Goal: Find contact information: Obtain details needed to contact an individual or organization

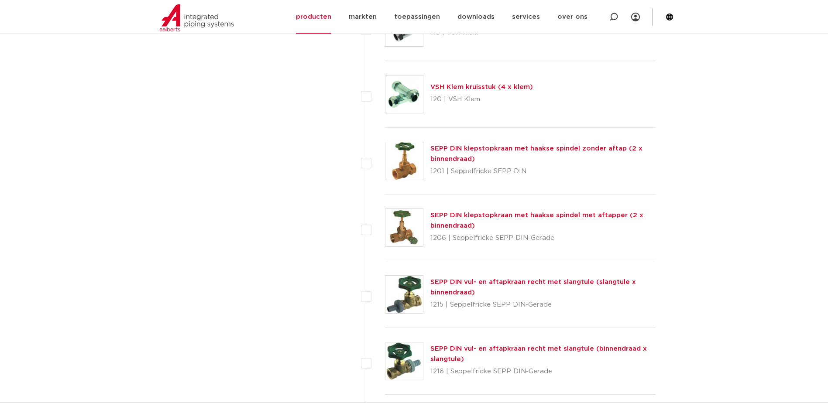
scroll to position [1833, 0]
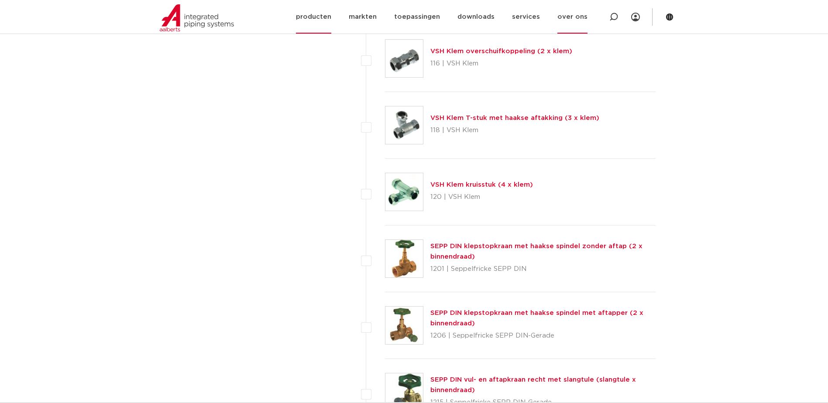
click at [573, 16] on link "over ons" at bounding box center [572, 17] width 30 height 34
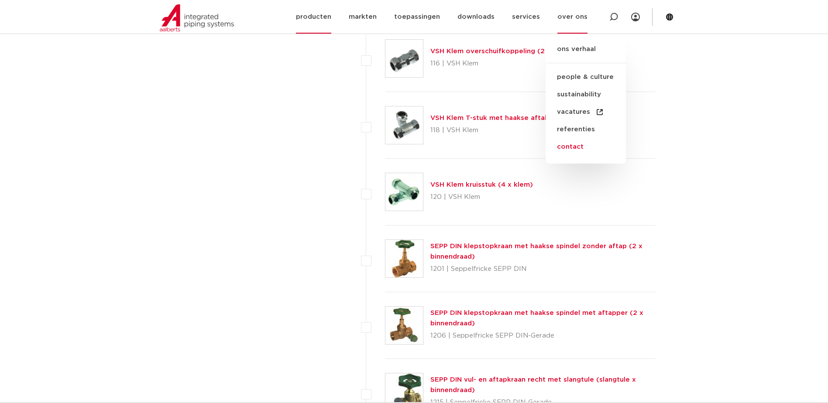
click at [574, 144] on link "contact" at bounding box center [586, 146] width 80 height 17
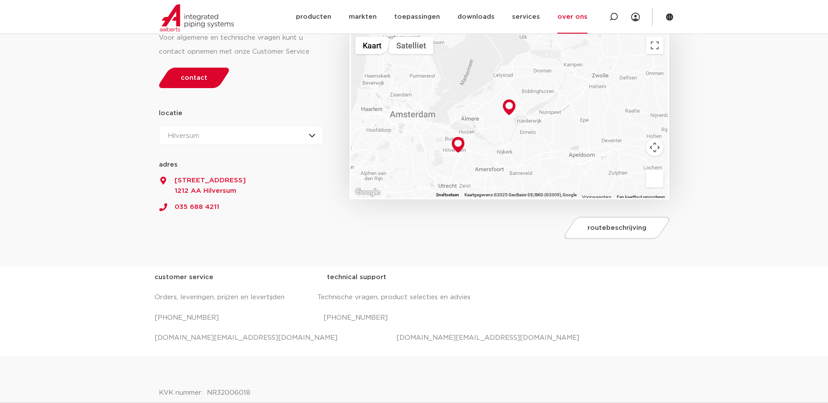
scroll to position [131, 0]
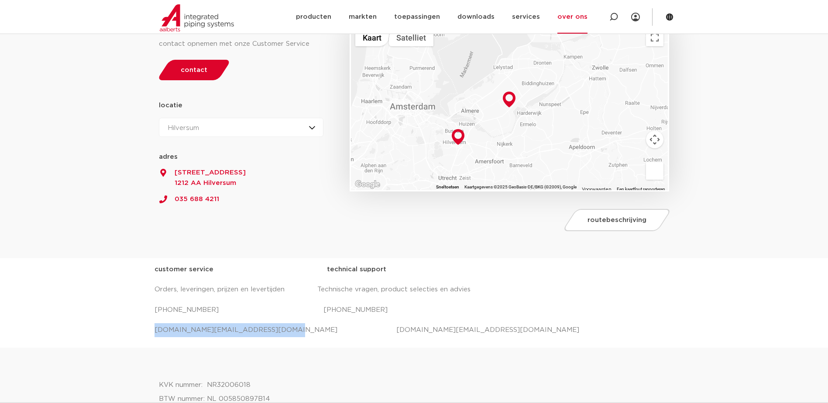
drag, startPoint x: 267, startPoint y: 330, endPoint x: 154, endPoint y: 331, distance: 113.5
click at [154, 331] on div "customer service technical support Orders, leveringen, prijzen en levertijden T…" at bounding box center [414, 302] width 828 height 89
drag, startPoint x: 154, startPoint y: 331, endPoint x: 162, endPoint y: 329, distance: 8.7
copy p "salessupport.nl@aalberts-ips.com"
click at [319, 14] on link "producten" at bounding box center [313, 17] width 35 height 34
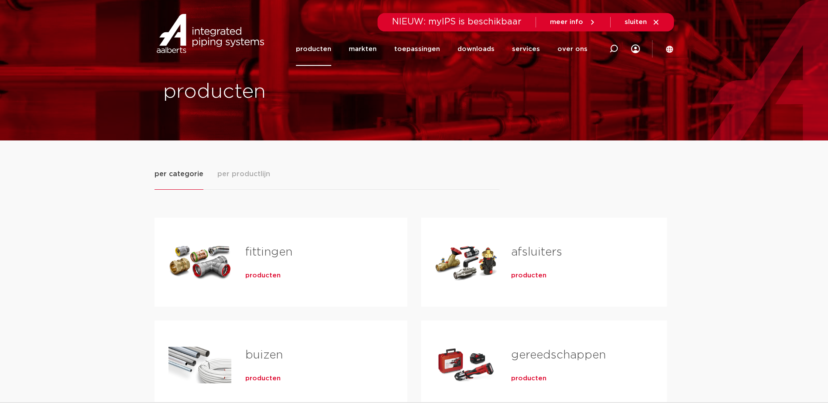
click at [256, 250] on link "fittingen" at bounding box center [268, 252] width 47 height 11
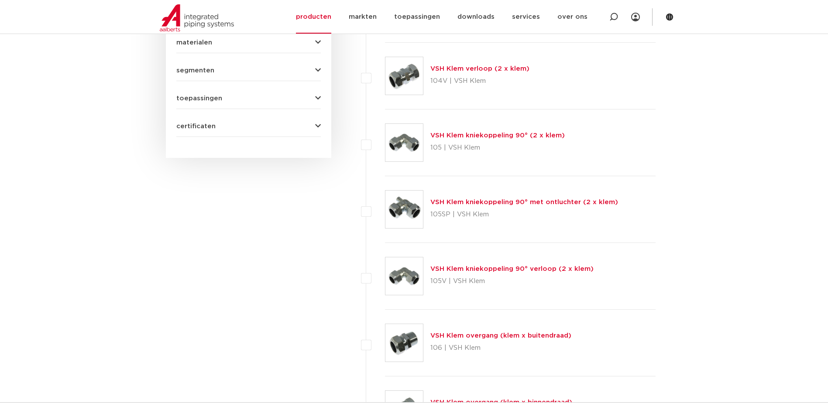
scroll to position [218, 0]
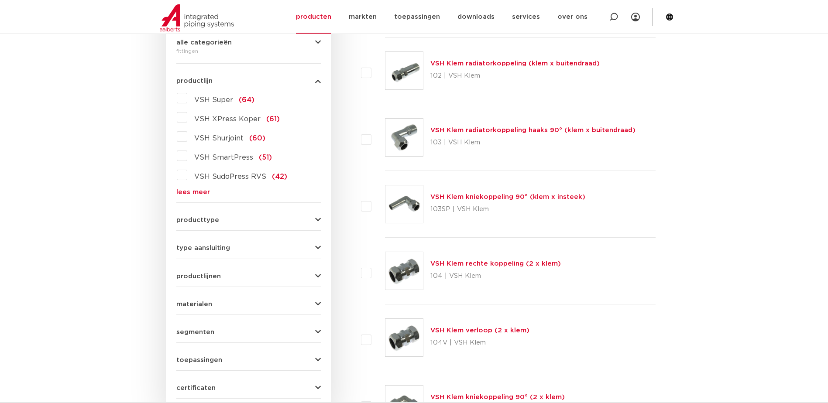
click at [188, 117] on label "VSH XPress Koper (61)" at bounding box center [233, 117] width 93 height 14
click at [0, 0] on input "VSH XPress Koper (61)" at bounding box center [0, 0] width 0 height 0
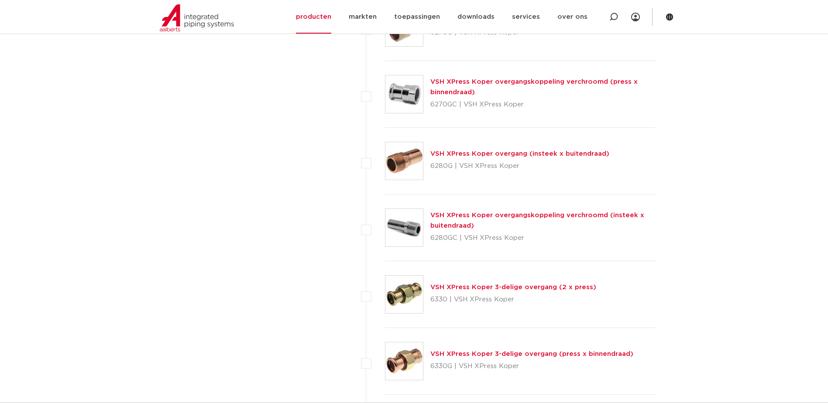
scroll to position [1047, 0]
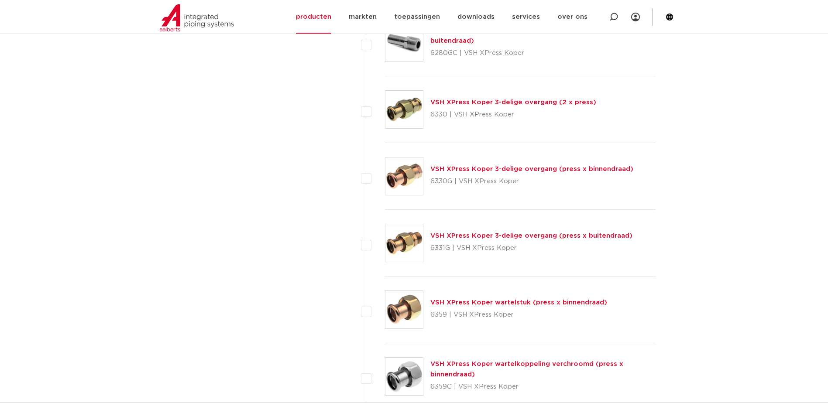
click at [467, 234] on link "VSH XPress Koper 3-delige overgang (press x buitendraad)" at bounding box center [531, 236] width 202 height 7
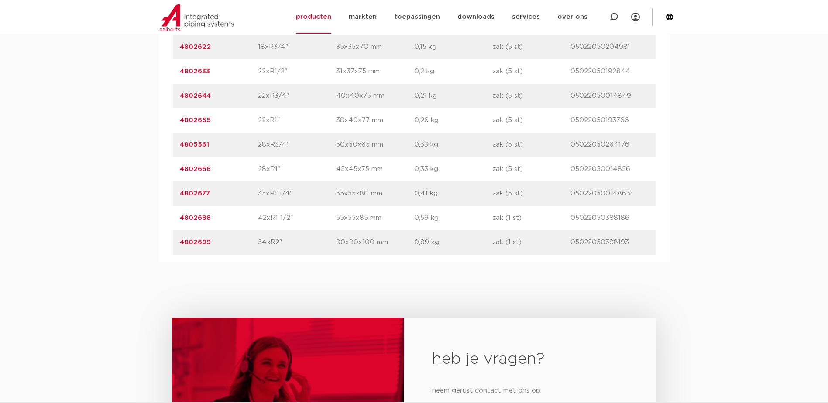
scroll to position [786, 0]
